Goal: Download file/media

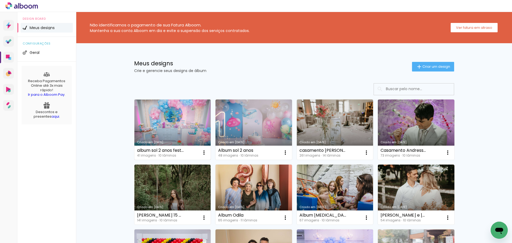
click at [179, 120] on link "Criado em [DATE]" at bounding box center [173, 130] width 77 height 60
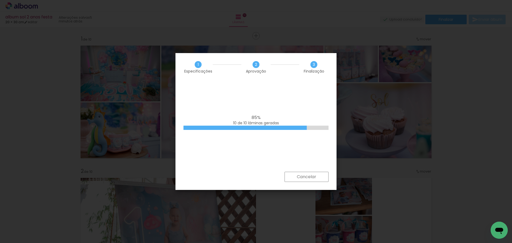
scroll to position [1240, 0]
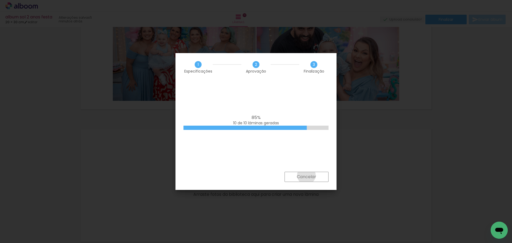
click at [0, 0] on slot "Cancelar" at bounding box center [0, 0] width 0 height 0
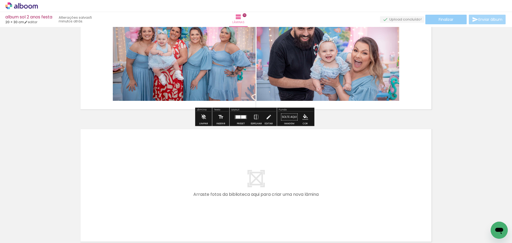
click at [442, 18] on span "Finalizar" at bounding box center [446, 20] width 15 height 4
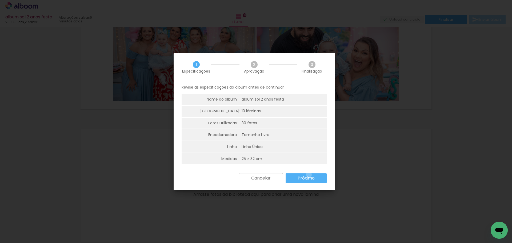
click at [309, 175] on paper-button "Próximo" at bounding box center [306, 178] width 41 height 10
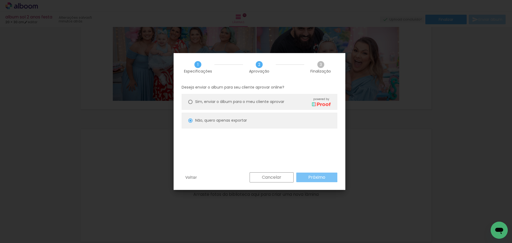
click at [0, 0] on slot "Próximo" at bounding box center [0, 0] width 0 height 0
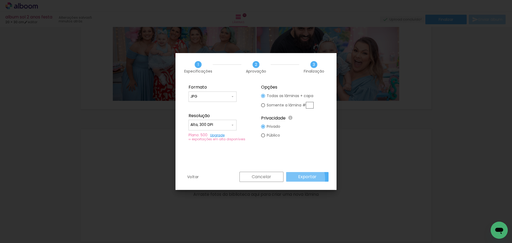
click at [0, 0] on slot "Exportar" at bounding box center [0, 0] width 0 height 0
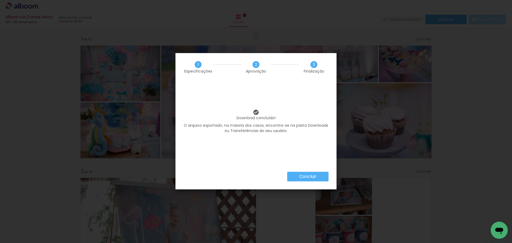
scroll to position [1240, 0]
